Goal: Task Accomplishment & Management: Use online tool/utility

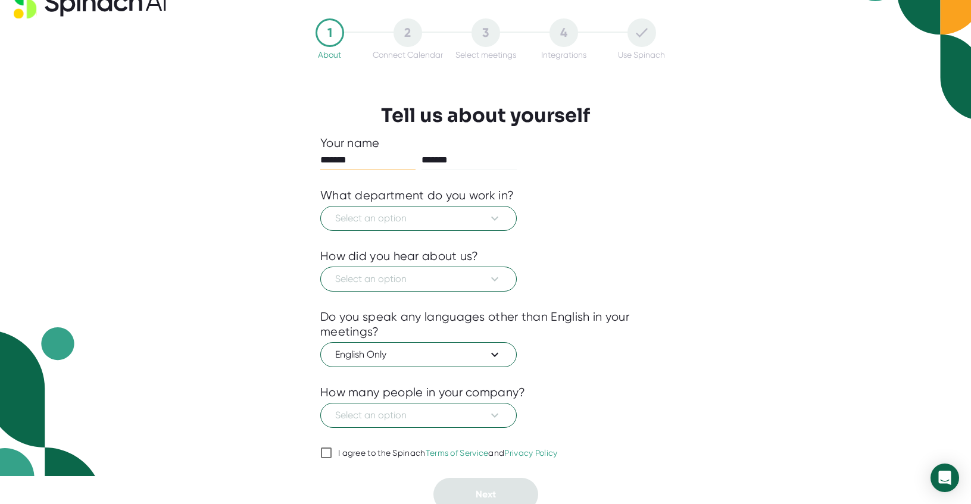
scroll to position [35, 0]
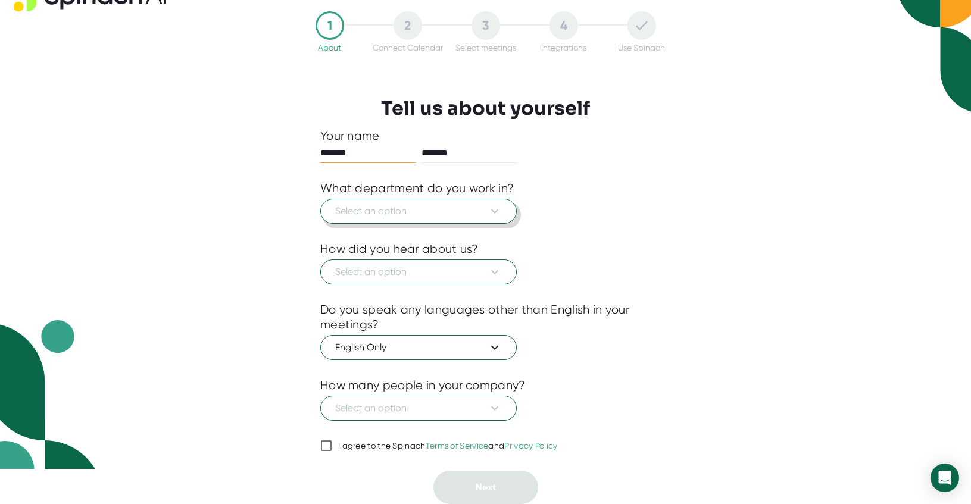
click at [481, 211] on span "Select an option" at bounding box center [418, 211] width 167 height 14
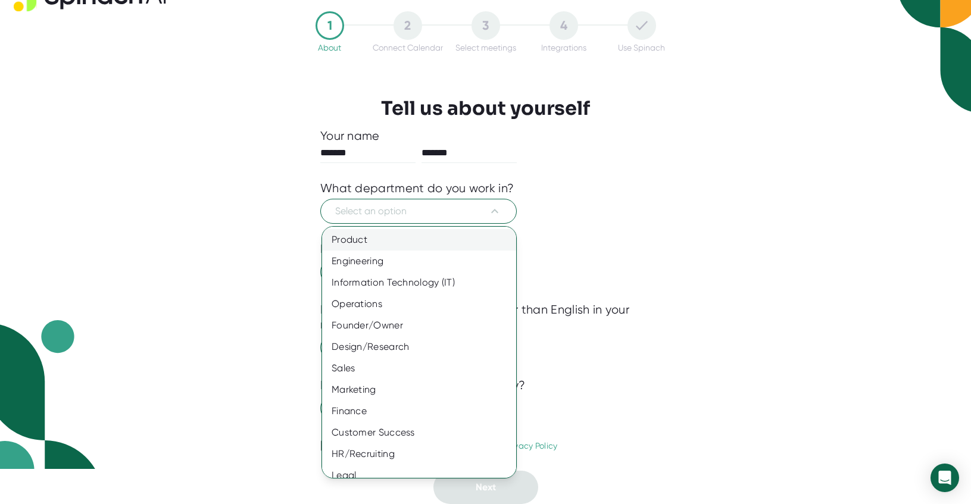
click at [404, 239] on div "Product" at bounding box center [419, 239] width 194 height 21
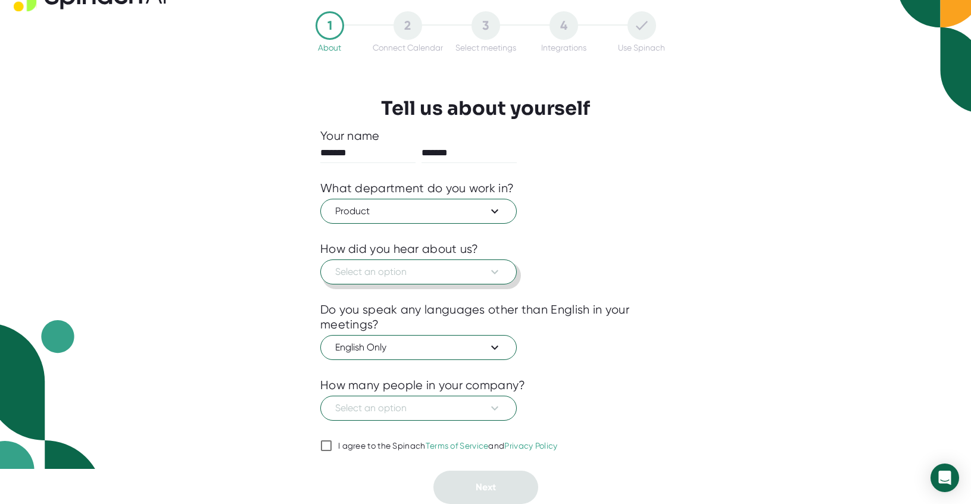
click at [419, 267] on span "Select an option" at bounding box center [418, 272] width 167 height 14
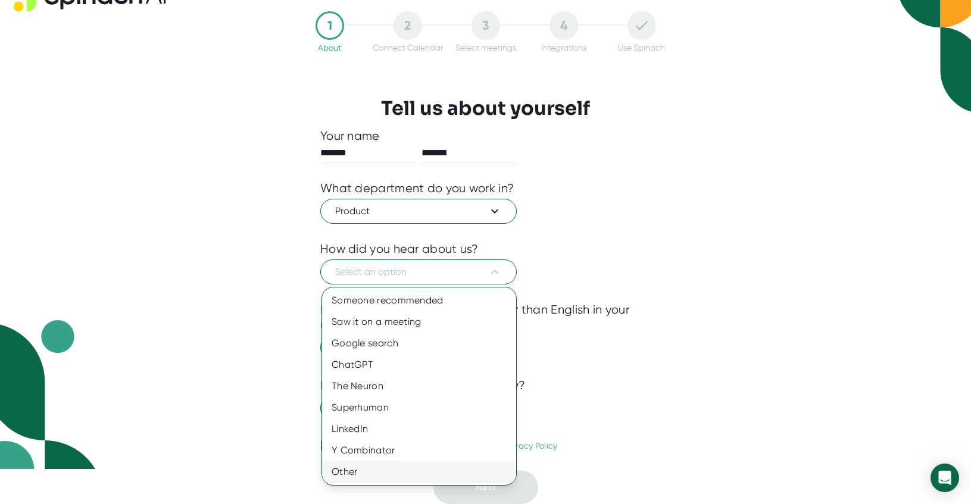
click at [372, 479] on div "Other" at bounding box center [419, 472] width 194 height 21
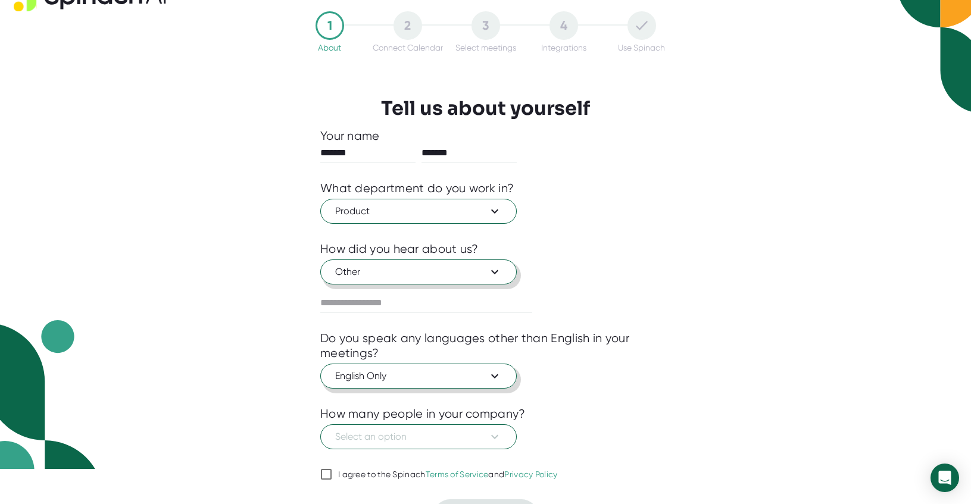
scroll to position [64, 0]
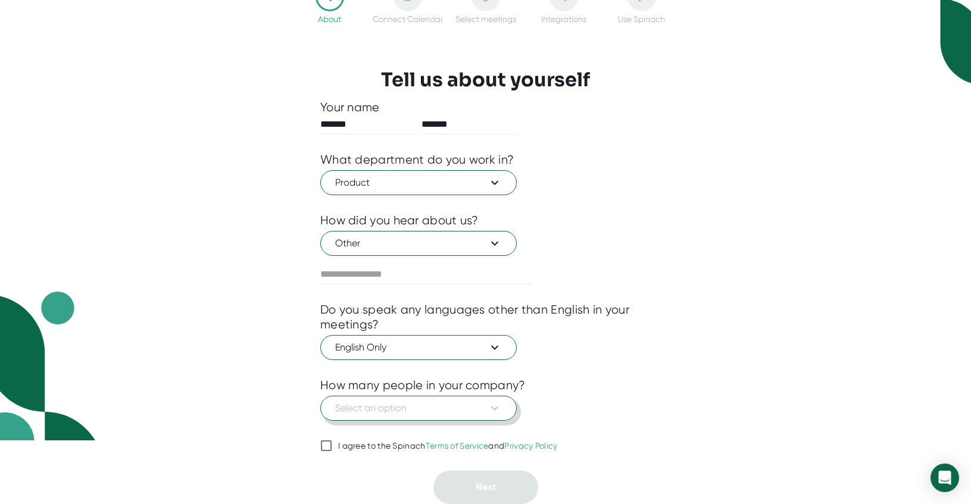
click at [465, 403] on span "Select an option" at bounding box center [418, 408] width 167 height 14
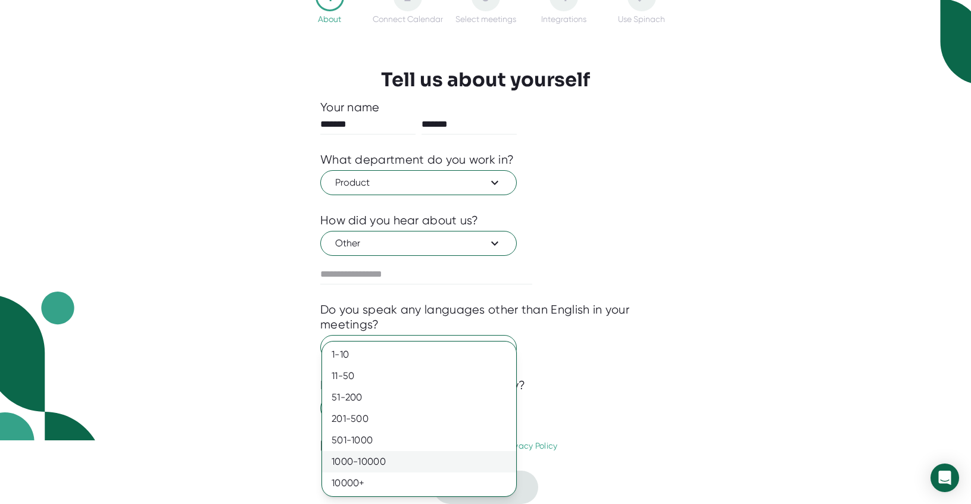
click at [404, 454] on div "1000-10000" at bounding box center [419, 461] width 194 height 21
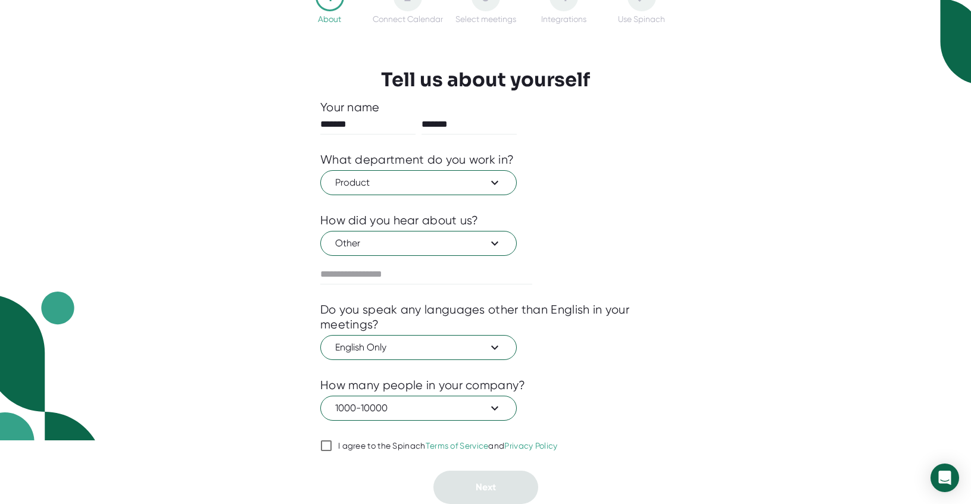
click at [328, 444] on input "I agree to the Spinach Terms of Service and Privacy Policy" at bounding box center [326, 446] width 12 height 14
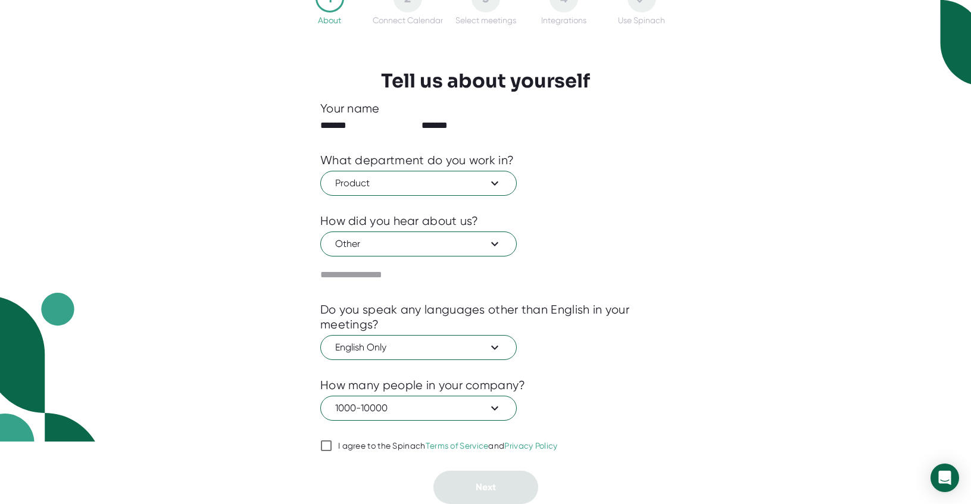
checkbox input "true"
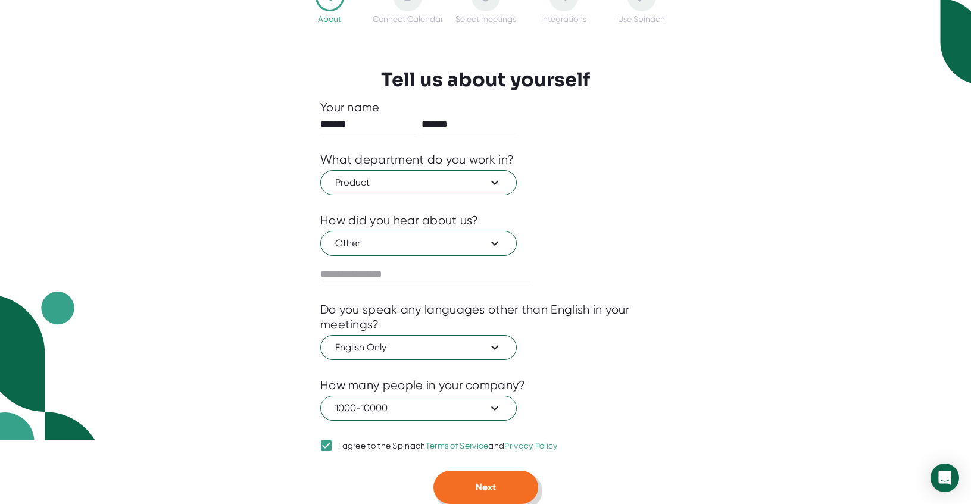
click at [496, 494] on button "Next" at bounding box center [486, 487] width 105 height 33
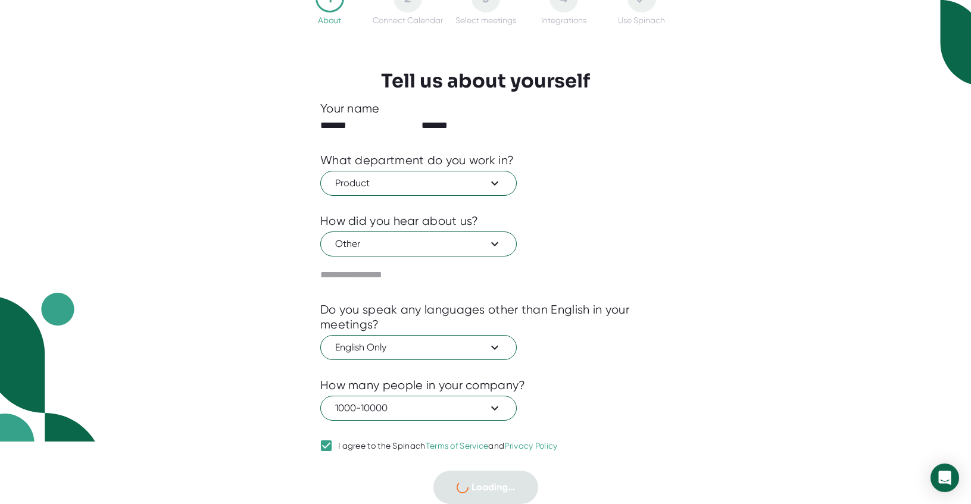
scroll to position [0, 0]
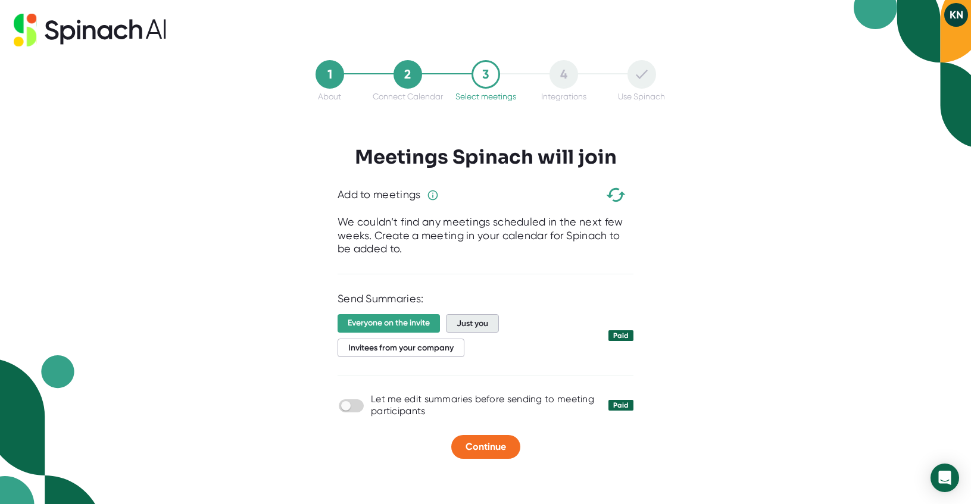
click at [487, 329] on span "Just you" at bounding box center [472, 323] width 53 height 18
click at [494, 442] on span "Continue" at bounding box center [486, 446] width 41 height 11
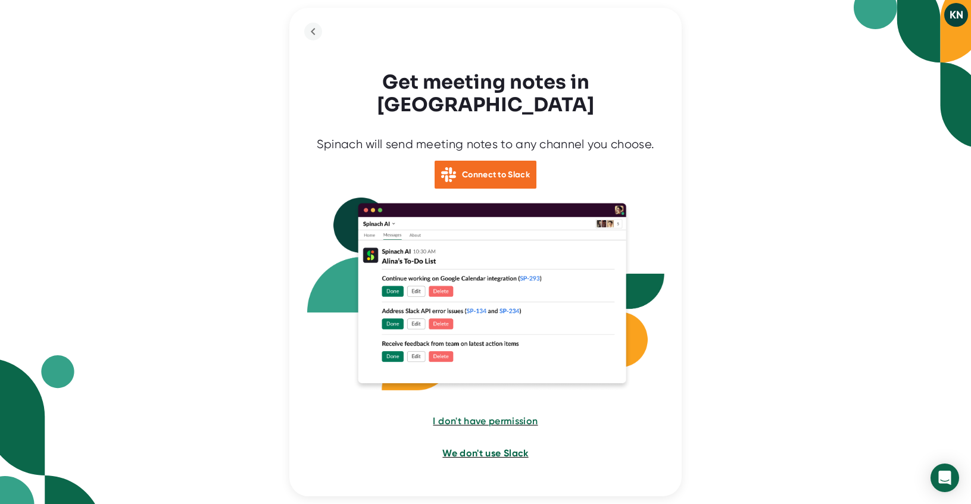
click at [487, 448] on span "We don't use Slack" at bounding box center [486, 453] width 86 height 11
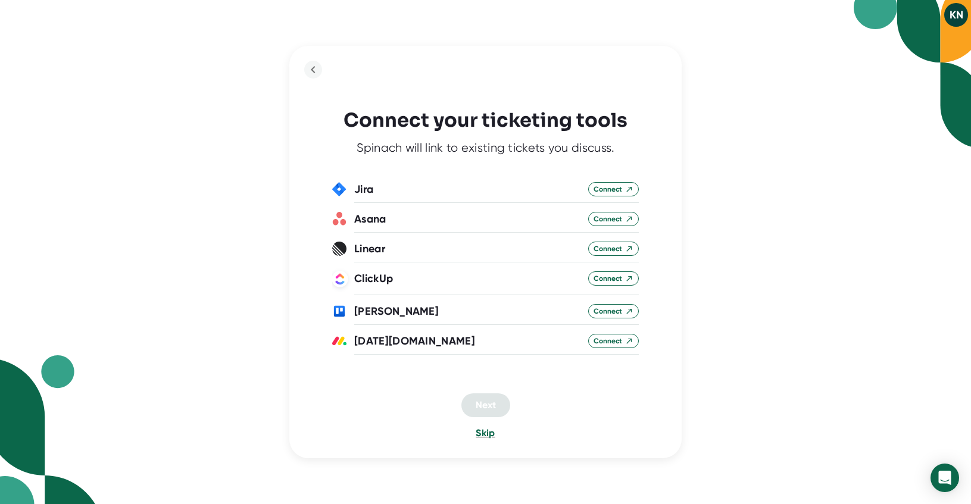
click at [482, 434] on span "Skip" at bounding box center [485, 433] width 19 height 11
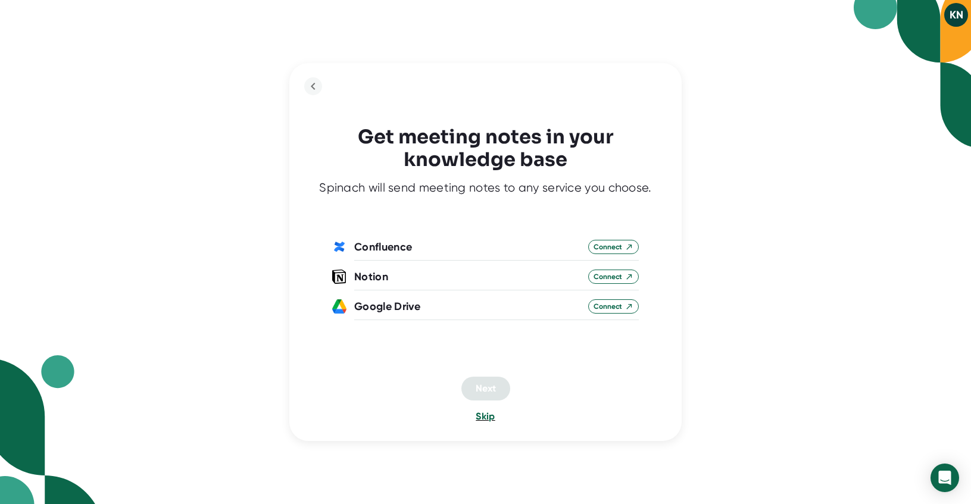
click at [487, 415] on span "Skip" at bounding box center [485, 416] width 19 height 11
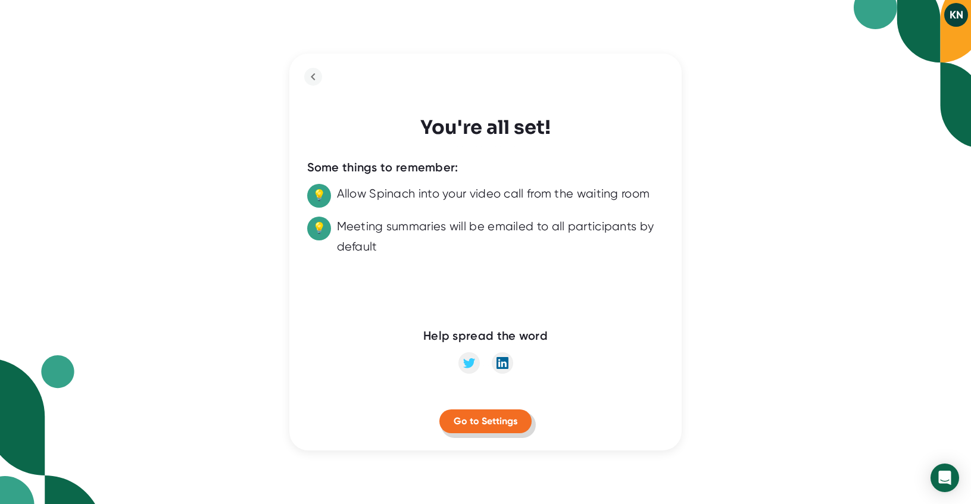
click at [509, 422] on span "Go to Settings" at bounding box center [486, 421] width 64 height 11
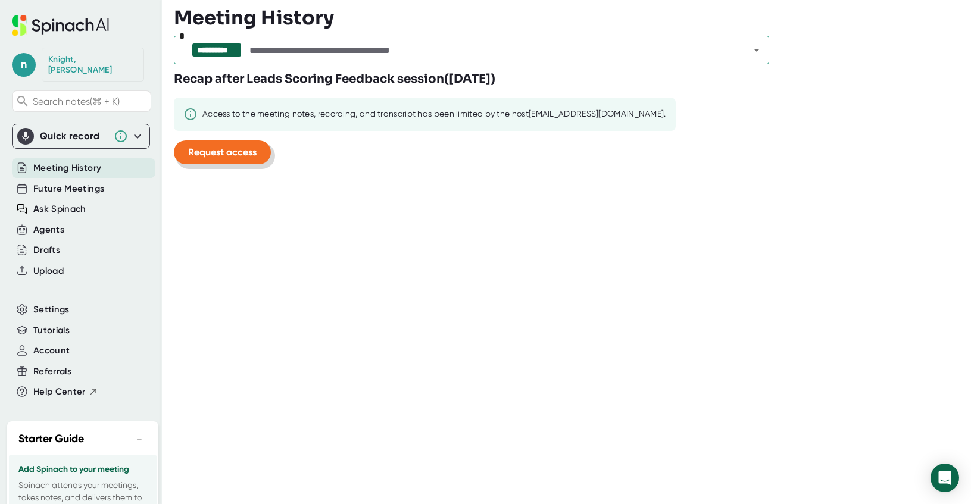
click at [205, 151] on span "Request access" at bounding box center [222, 152] width 68 height 11
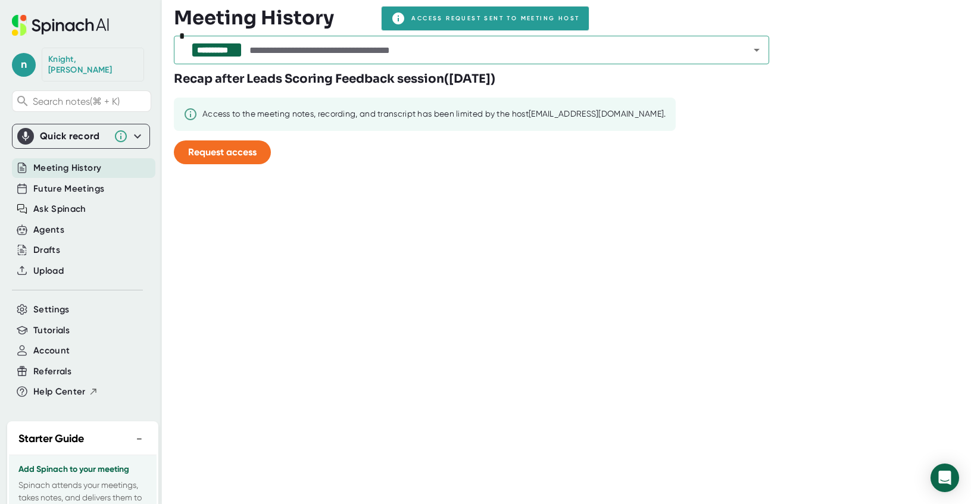
click at [466, 163] on div "Recap after Leads Scoring Feedback session ( Friday, Sep 26th 2025 ) Access to …" at bounding box center [431, 122] width 514 height 104
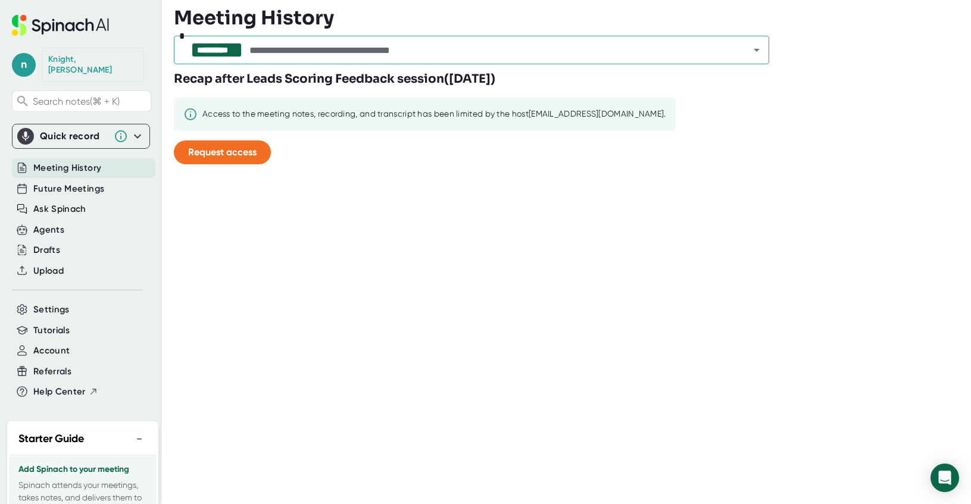
click at [612, 46] on input "text" at bounding box center [489, 50] width 484 height 17
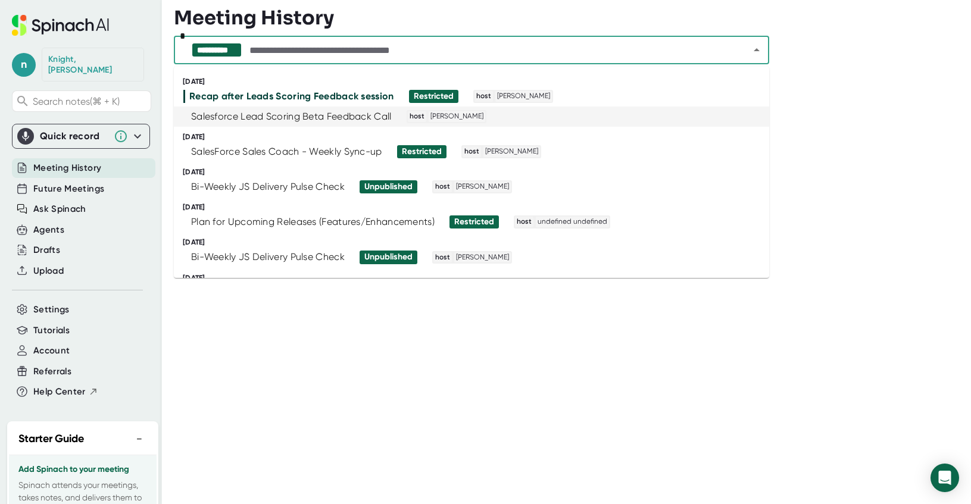
click at [319, 119] on div "Salesforce Lead Scoring Beta Feedback Call" at bounding box center [291, 117] width 201 height 12
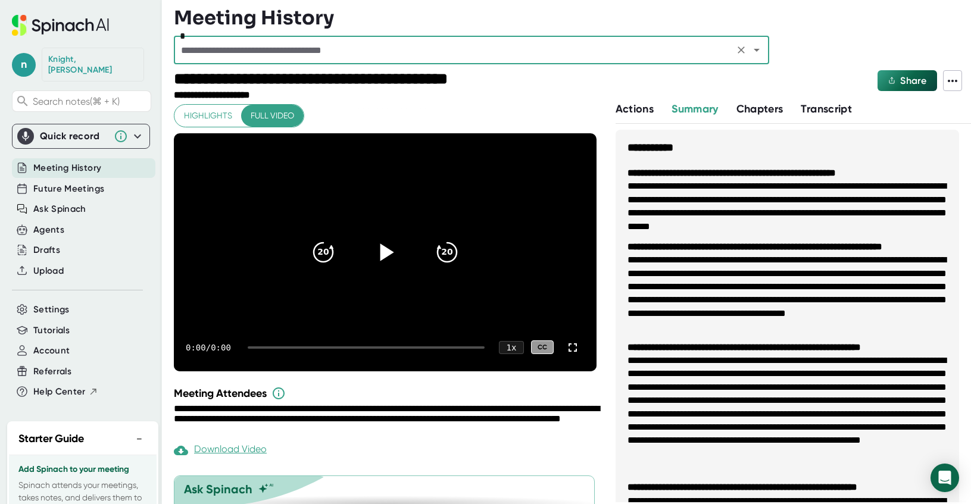
click at [383, 247] on icon at bounding box center [388, 252] width 14 height 17
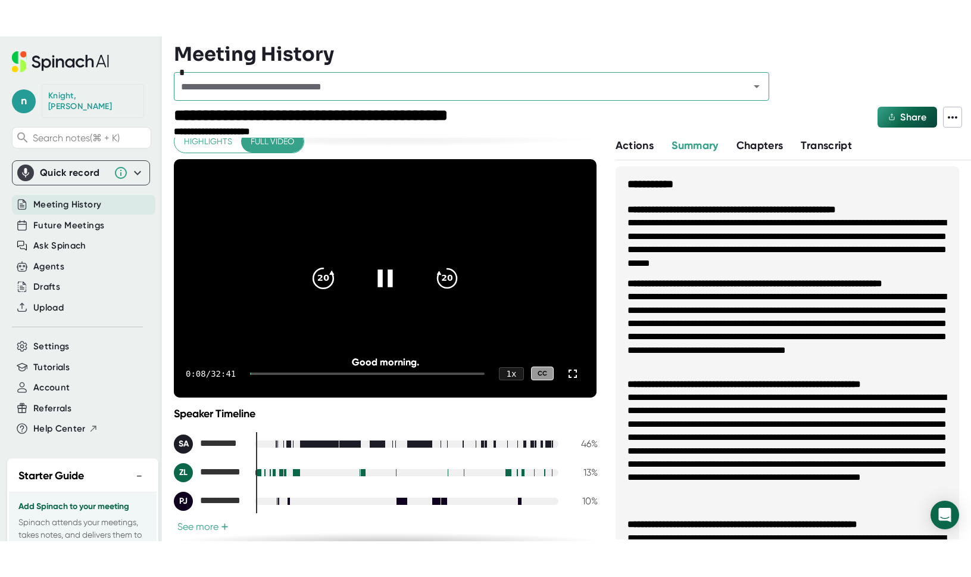
scroll to position [12, 0]
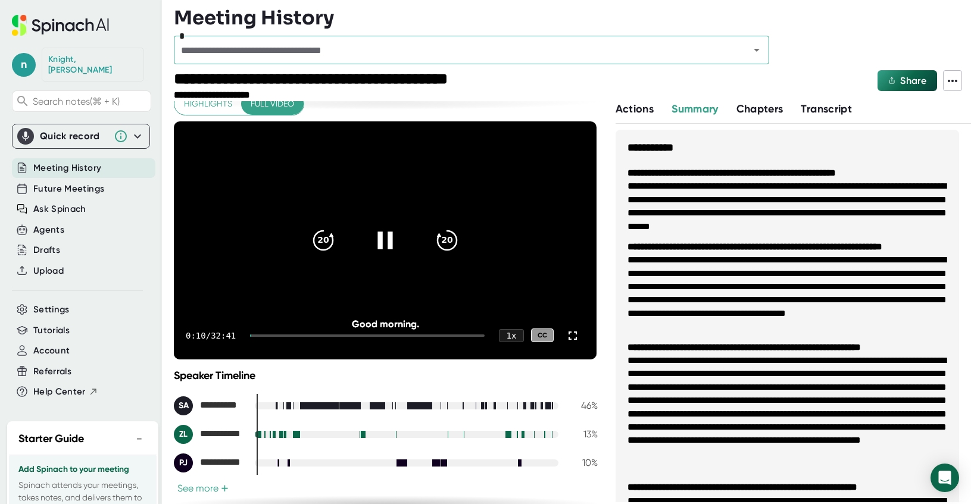
click at [275, 336] on div at bounding box center [367, 336] width 235 height 2
click at [575, 336] on icon at bounding box center [573, 336] width 14 height 14
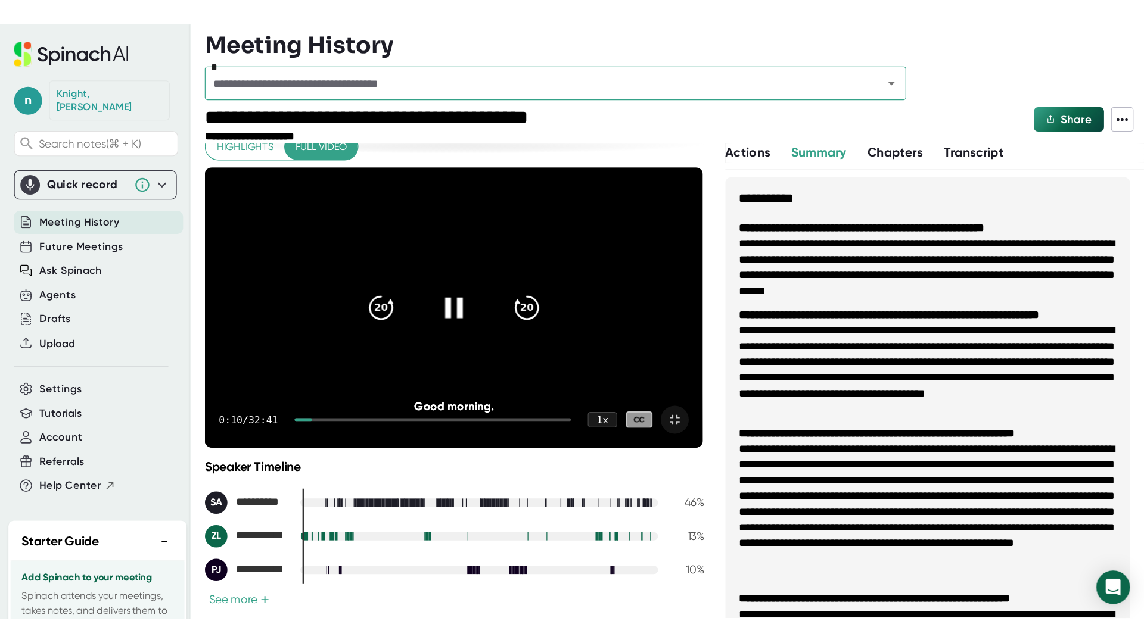
scroll to position [0, 0]
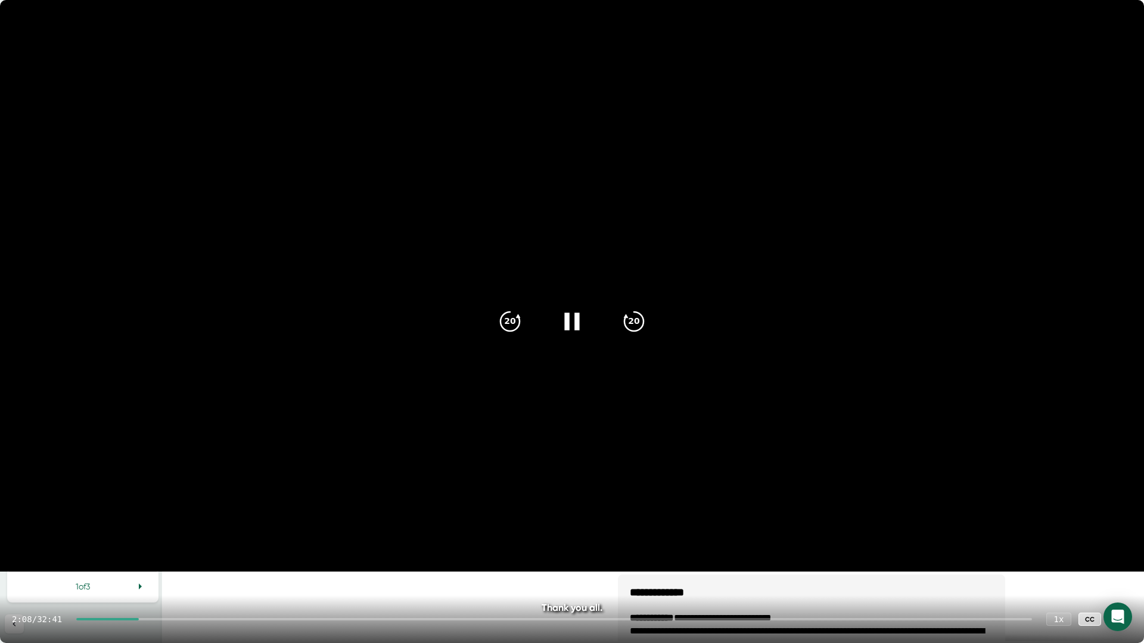
click at [149, 504] on video at bounding box center [572, 286] width 1144 height 572
click at [565, 322] on icon at bounding box center [572, 322] width 30 height 30
drag, startPoint x: 153, startPoint y: 619, endPoint x: 196, endPoint y: 619, distance: 42.9
click at [196, 504] on div at bounding box center [553, 619] width 955 height 2
click at [205, 504] on div at bounding box center [553, 619] width 955 height 2
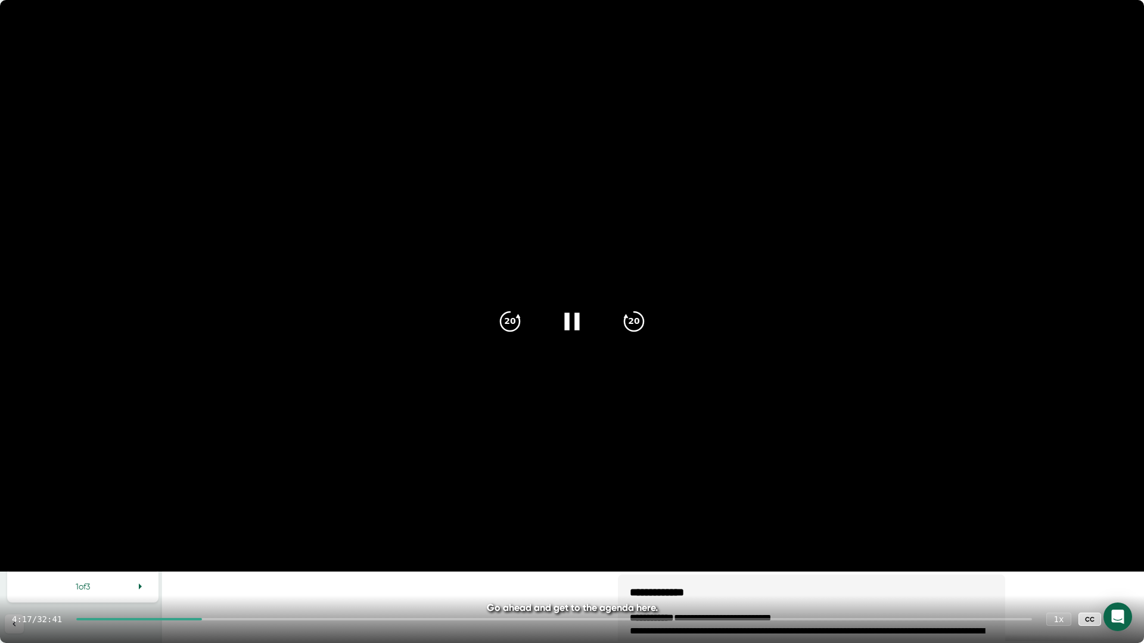
click at [251, 504] on div at bounding box center [553, 619] width 955 height 2
click at [270, 504] on div "5:49 / 32:41 1 x CC" at bounding box center [572, 620] width 1144 height 48
click at [634, 328] on icon "20" at bounding box center [634, 322] width 30 height 30
click at [644, 319] on icon "20" at bounding box center [634, 322] width 30 height 30
click at [633, 328] on icon "20" at bounding box center [634, 322] width 30 height 30
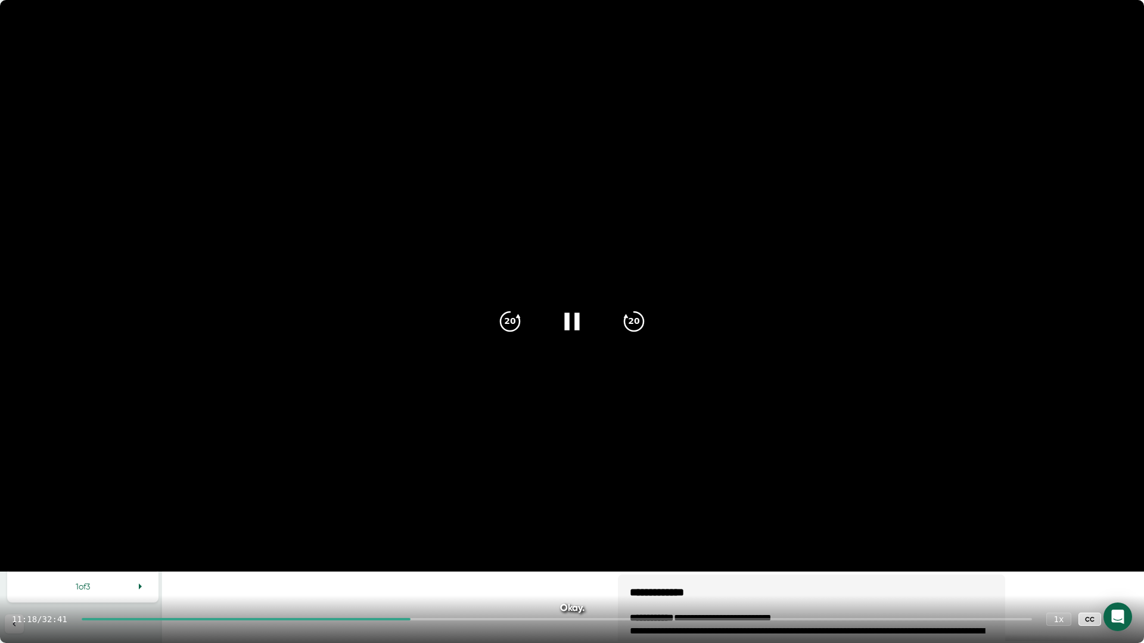
click at [565, 329] on icon at bounding box center [572, 322] width 30 height 30
click at [577, 325] on icon at bounding box center [572, 322] width 30 height 30
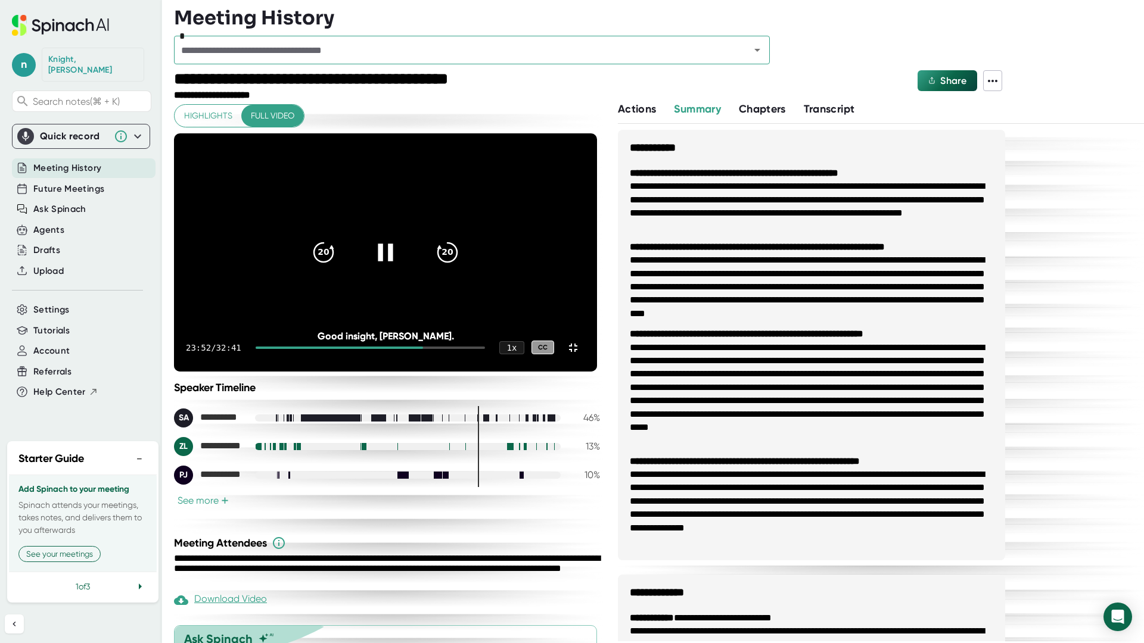
click at [400, 267] on icon at bounding box center [385, 252] width 30 height 30
click at [394, 261] on icon at bounding box center [388, 252] width 14 height 17
click at [338, 267] on icon "20" at bounding box center [324, 252] width 30 height 30
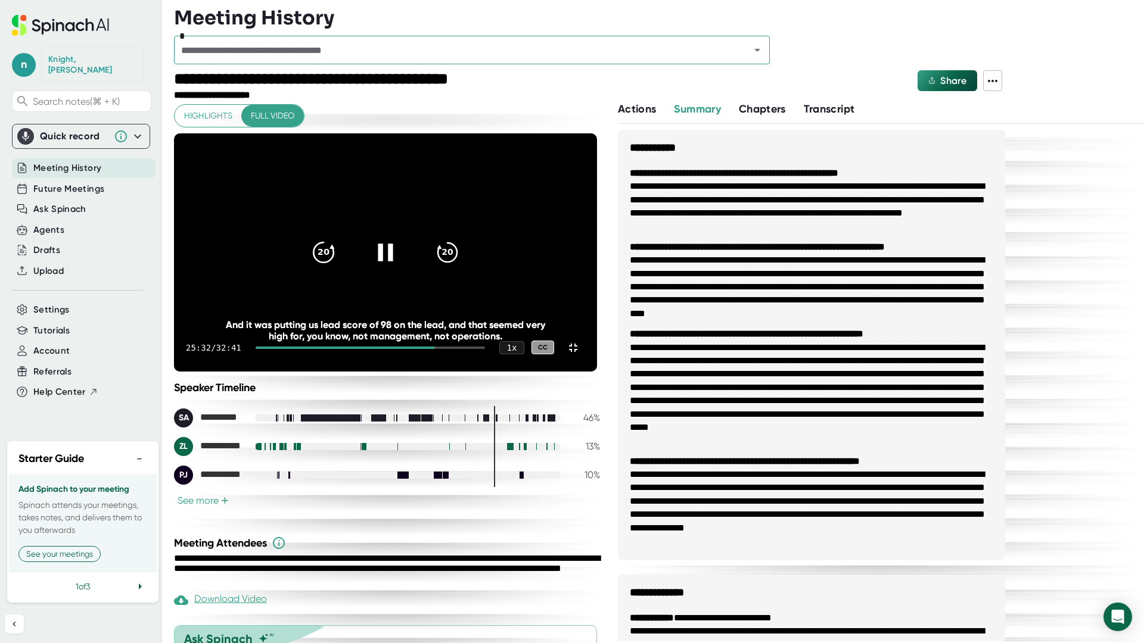
click at [338, 267] on icon "20" at bounding box center [324, 252] width 30 height 30
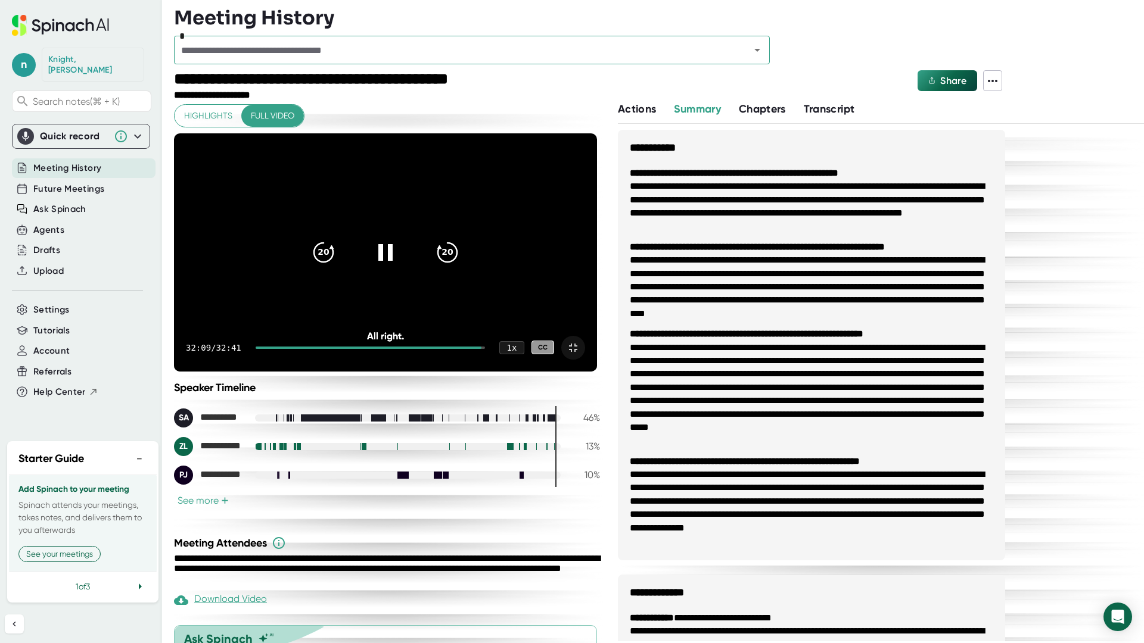
click at [580, 355] on icon at bounding box center [573, 348] width 14 height 14
